Goal: Navigation & Orientation: Find specific page/section

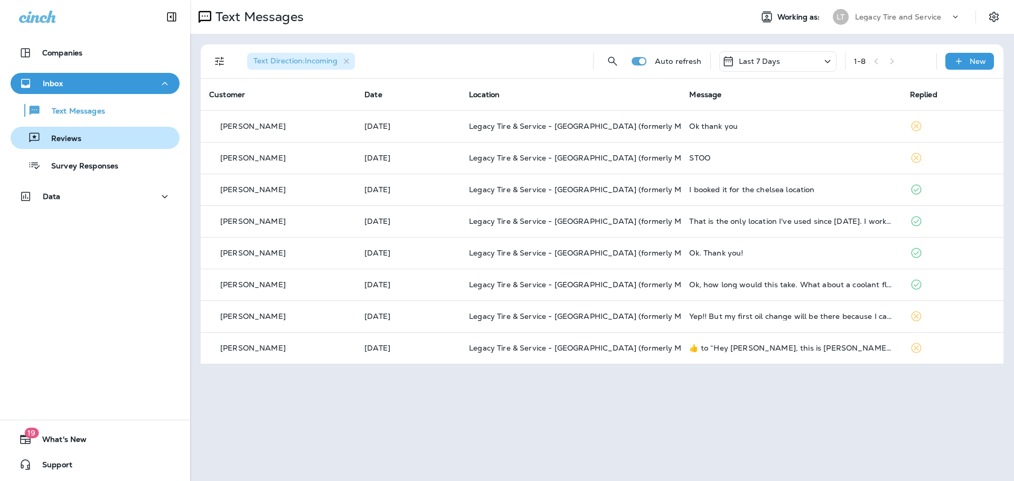
click at [77, 134] on p "Reviews" at bounding box center [61, 139] width 41 height 10
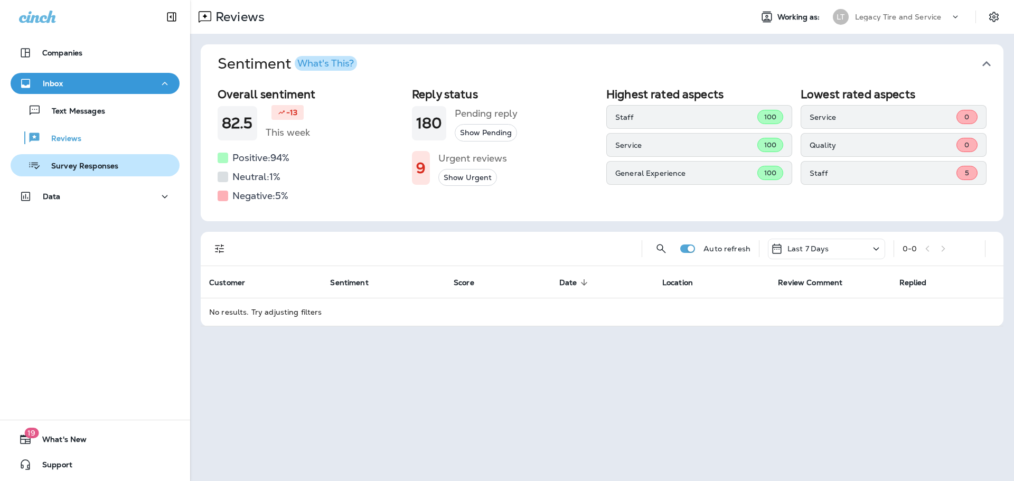
click at [83, 164] on p "Survey Responses" at bounding box center [80, 167] width 78 height 10
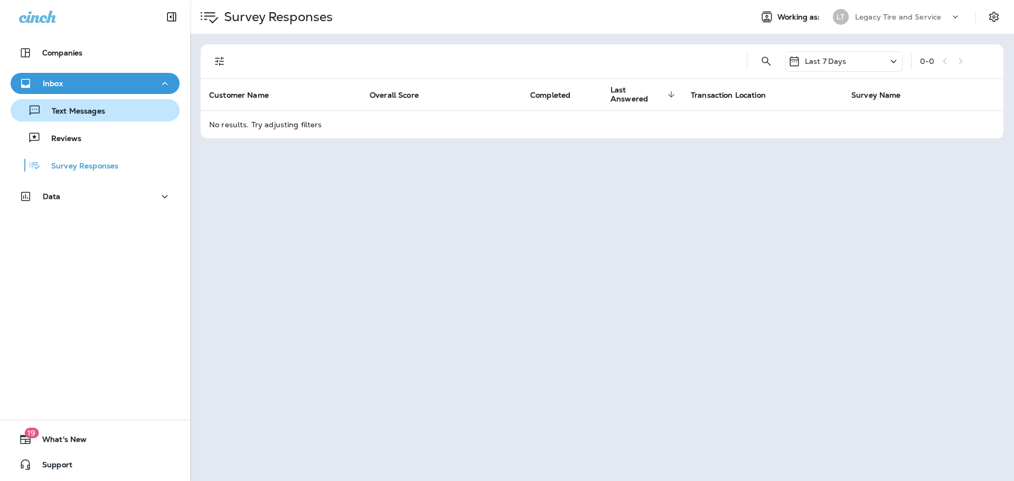
click at [73, 112] on p "Text Messages" at bounding box center [73, 112] width 64 height 10
